Goal: Transaction & Acquisition: Obtain resource

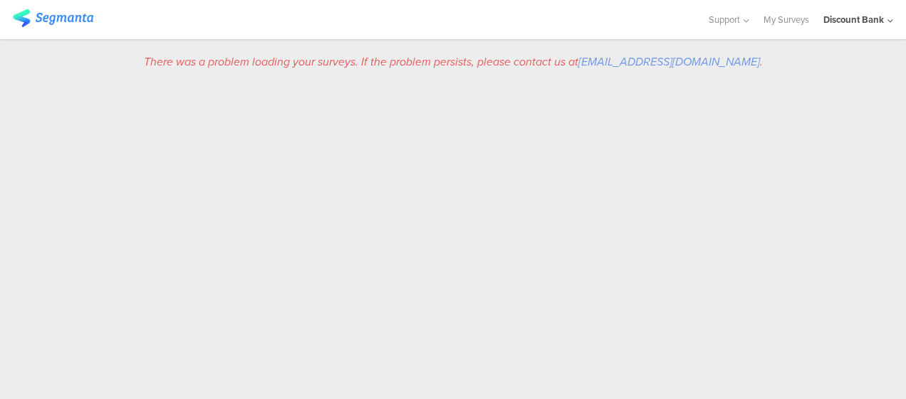
click at [790, 17] on link "My Surveys" at bounding box center [786, 19] width 46 height 39
click at [862, 22] on div "Discount Bank" at bounding box center [853, 20] width 61 height 14
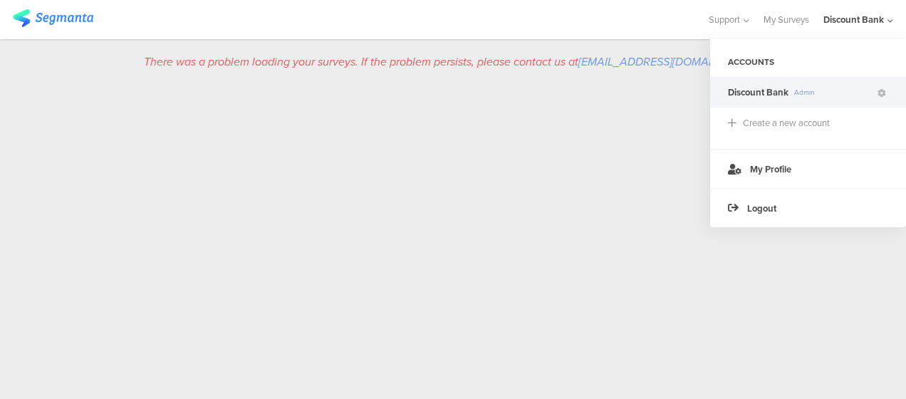
click at [564, 172] on div "There was a problem loading your surveys. If the problem persists, please conta…" at bounding box center [453, 219] width 906 height 360
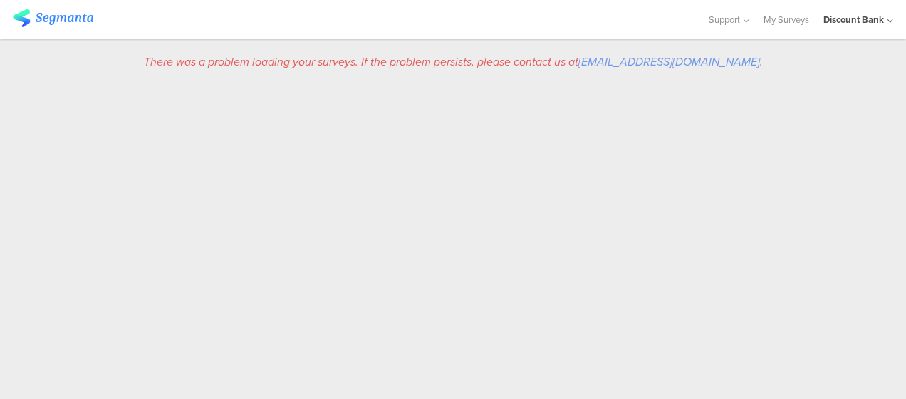
click at [73, 25] on img at bounding box center [53, 18] width 80 height 18
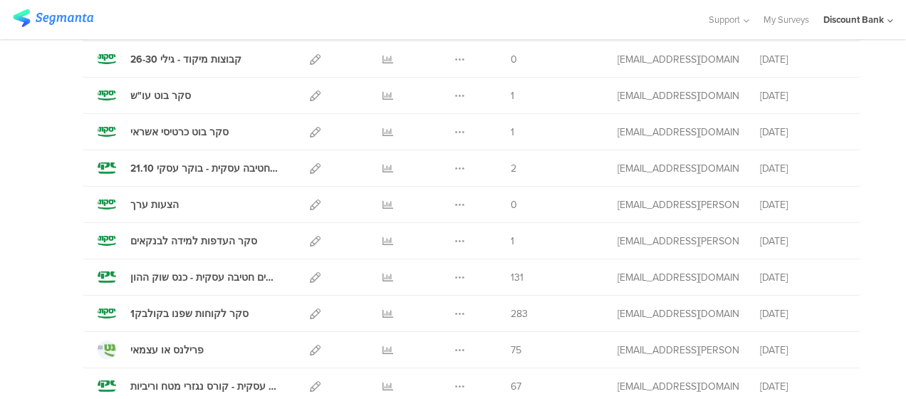
scroll to position [273, 0]
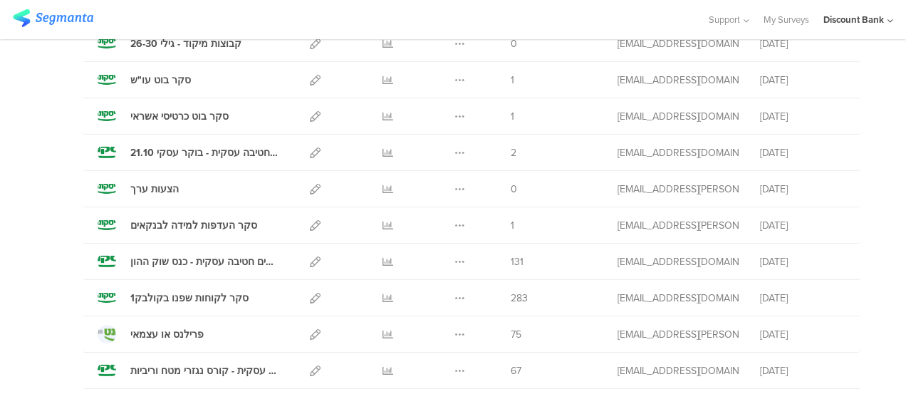
click at [382, 266] on icon at bounding box center [387, 261] width 11 height 11
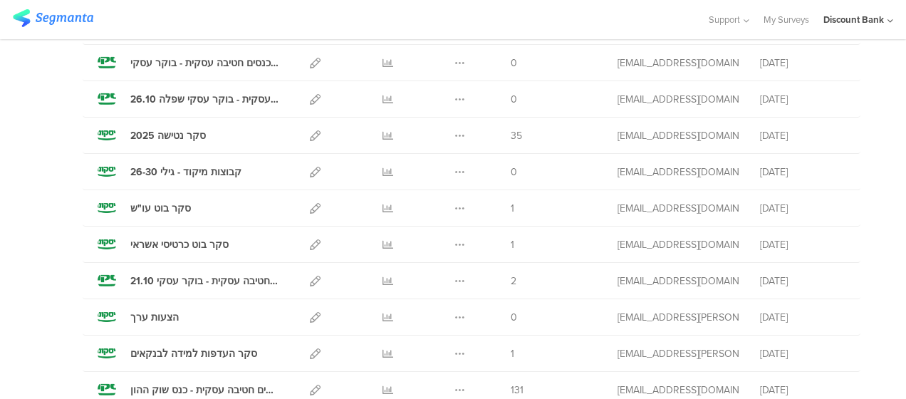
scroll to position [53, 0]
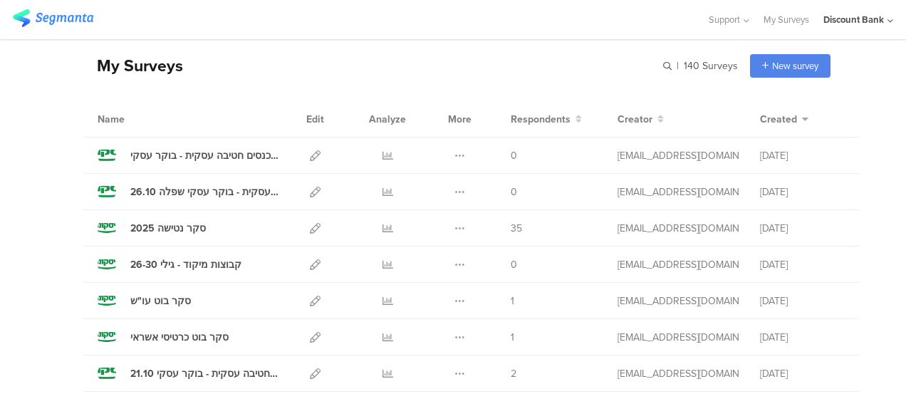
click at [369, 231] on div at bounding box center [387, 228] width 43 height 36
click at [382, 224] on icon at bounding box center [387, 228] width 11 height 11
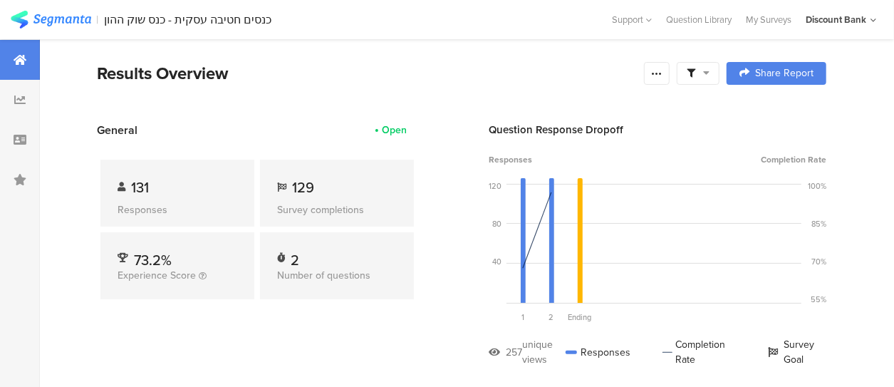
click at [662, 75] on icon at bounding box center [656, 73] width 11 height 11
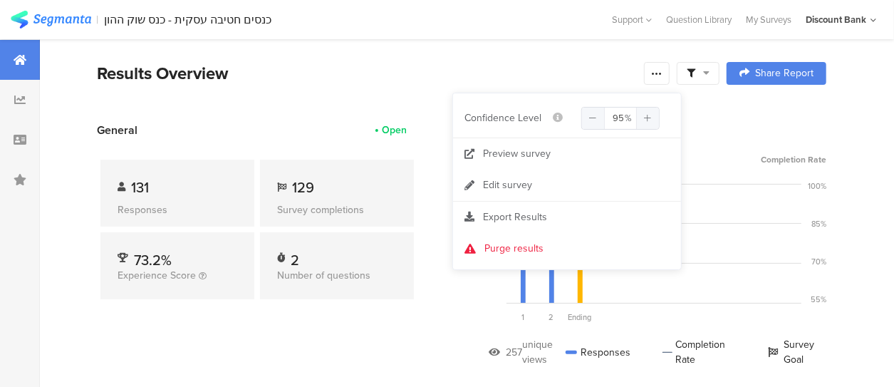
click at [523, 216] on span "Export Results" at bounding box center [515, 216] width 64 height 15
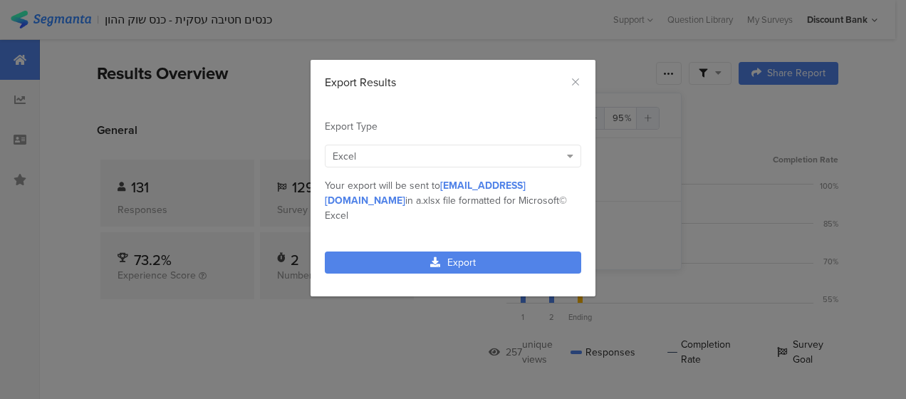
click at [473, 252] on link "Export" at bounding box center [453, 262] width 256 height 22
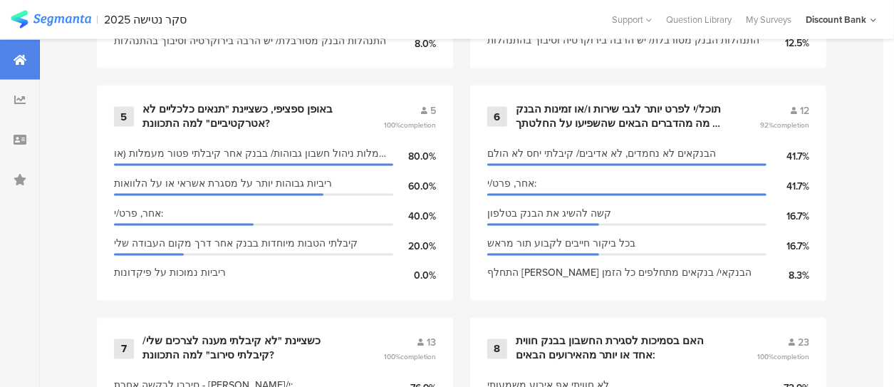
scroll to position [1199, 0]
